Goal: Find specific page/section

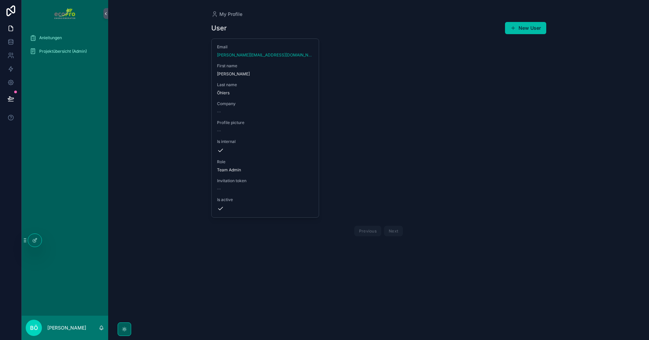
click at [71, 55] on div "Projektübersicht (Admin)" at bounding box center [65, 51] width 70 height 11
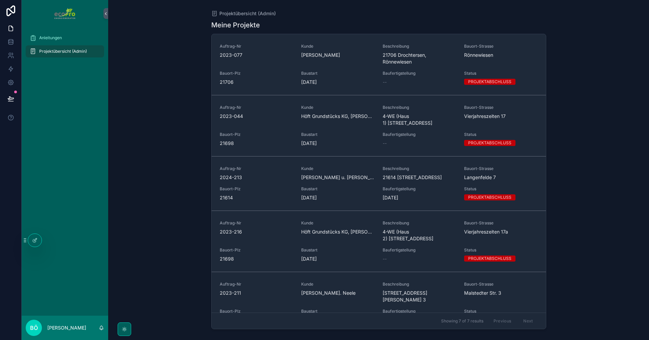
click at [308, 79] on span "[DATE]" at bounding box center [337, 82] width 73 height 7
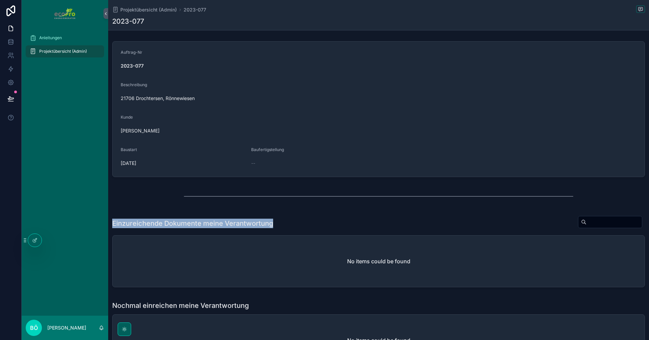
drag, startPoint x: 283, startPoint y: 226, endPoint x: 111, endPoint y: 223, distance: 172.4
click at [111, 223] on div "Einzureichende Dokumente meine Verantwortung No items could be found" at bounding box center [378, 253] width 541 height 80
copy h1 "Einzureichende Dokumente meine Verantwortung"
click at [58, 34] on div "Anleitungen" at bounding box center [65, 37] width 70 height 11
